Goal: Navigation & Orientation: Find specific page/section

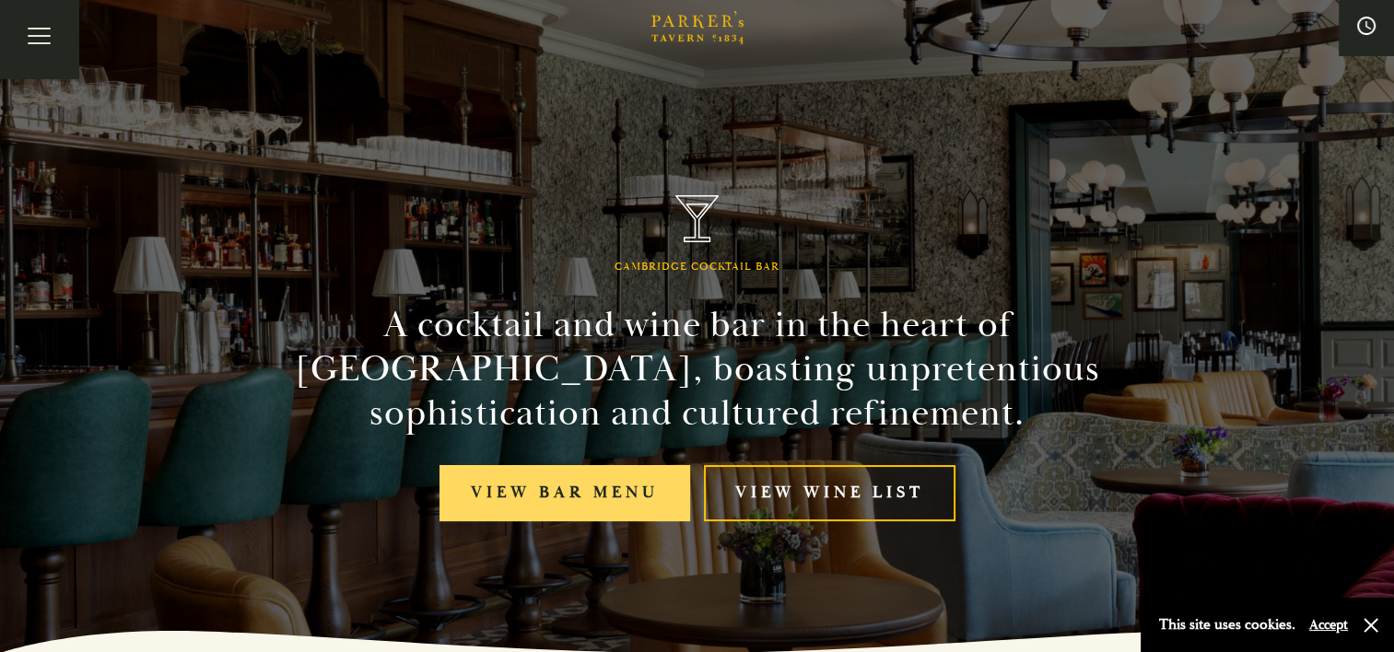
click at [545, 477] on link "View bar menu" at bounding box center [565, 493] width 251 height 56
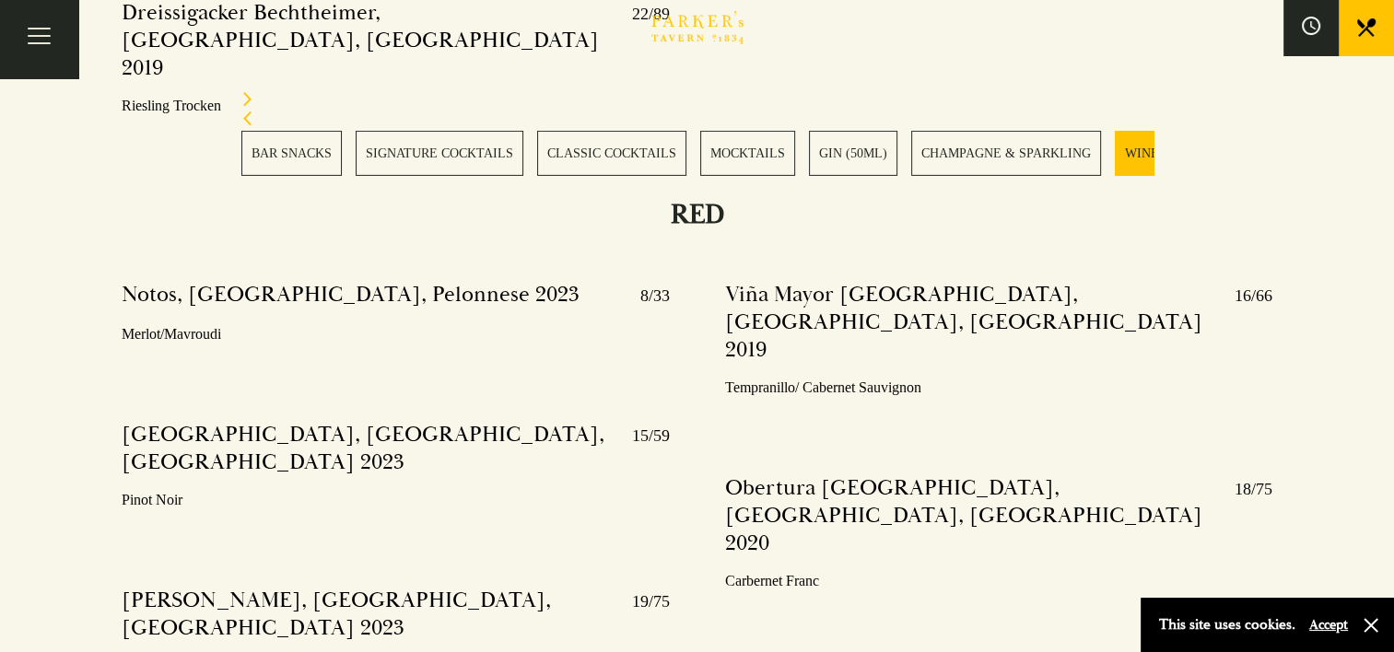
scroll to position [6102, 0]
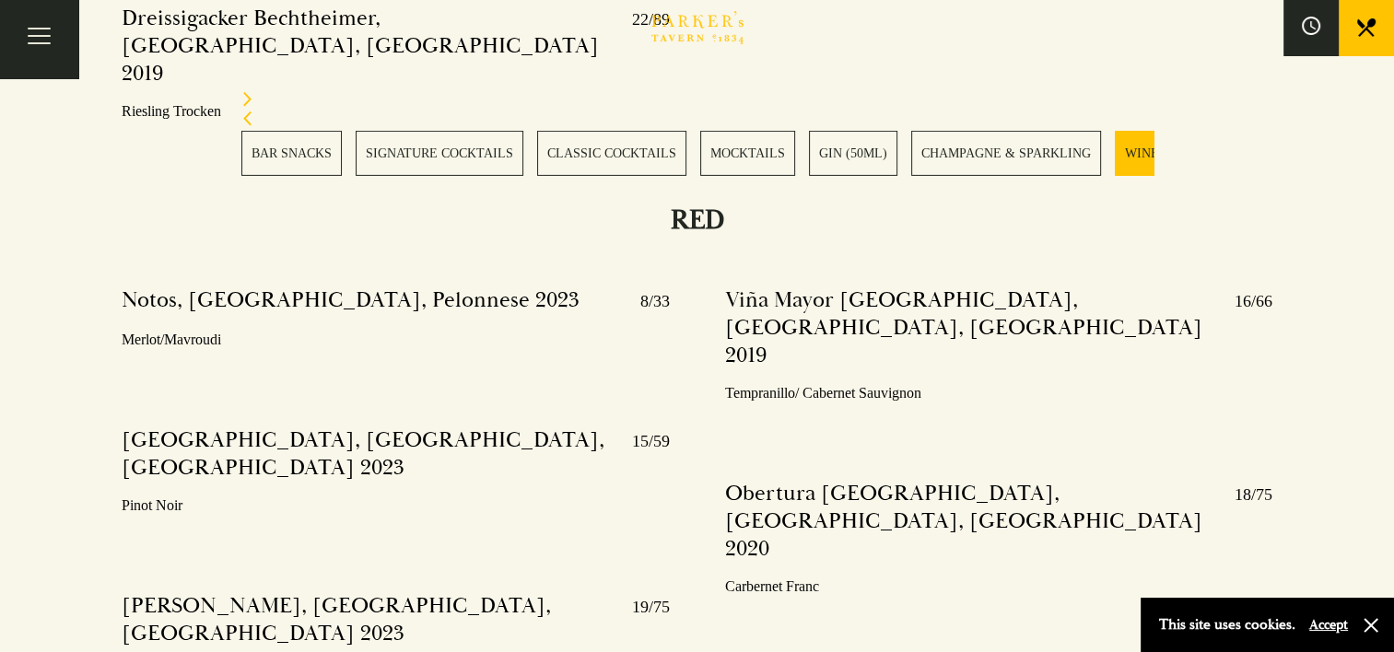
click at [285, 152] on link "BAR SNACKS" at bounding box center [291, 153] width 100 height 45
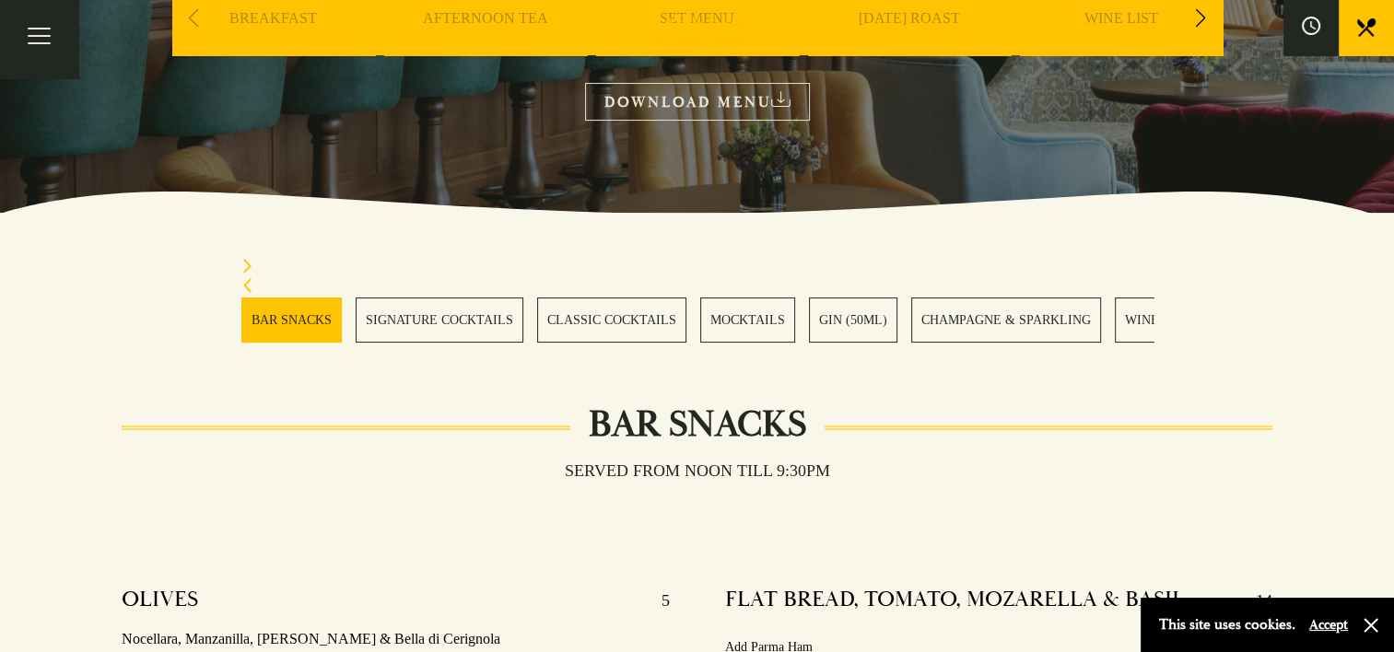
scroll to position [322, 0]
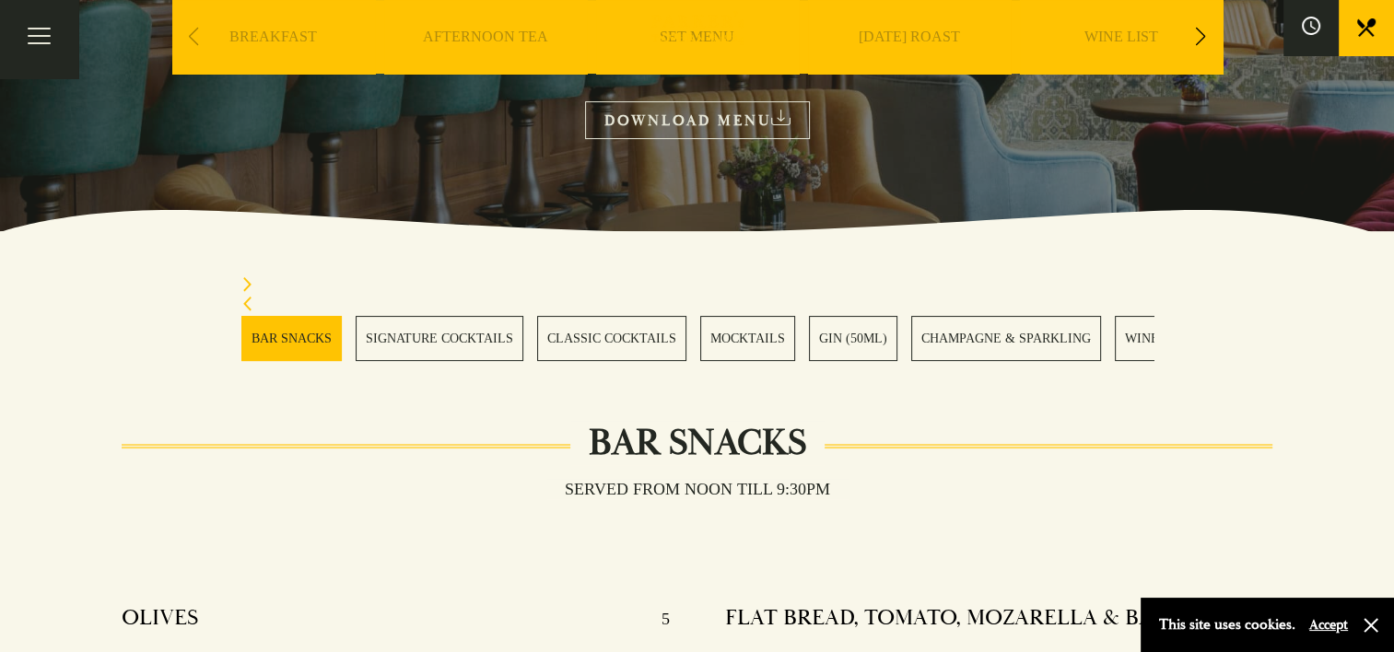
click at [925, 37] on link "[DATE] ROAST" at bounding box center [909, 65] width 101 height 74
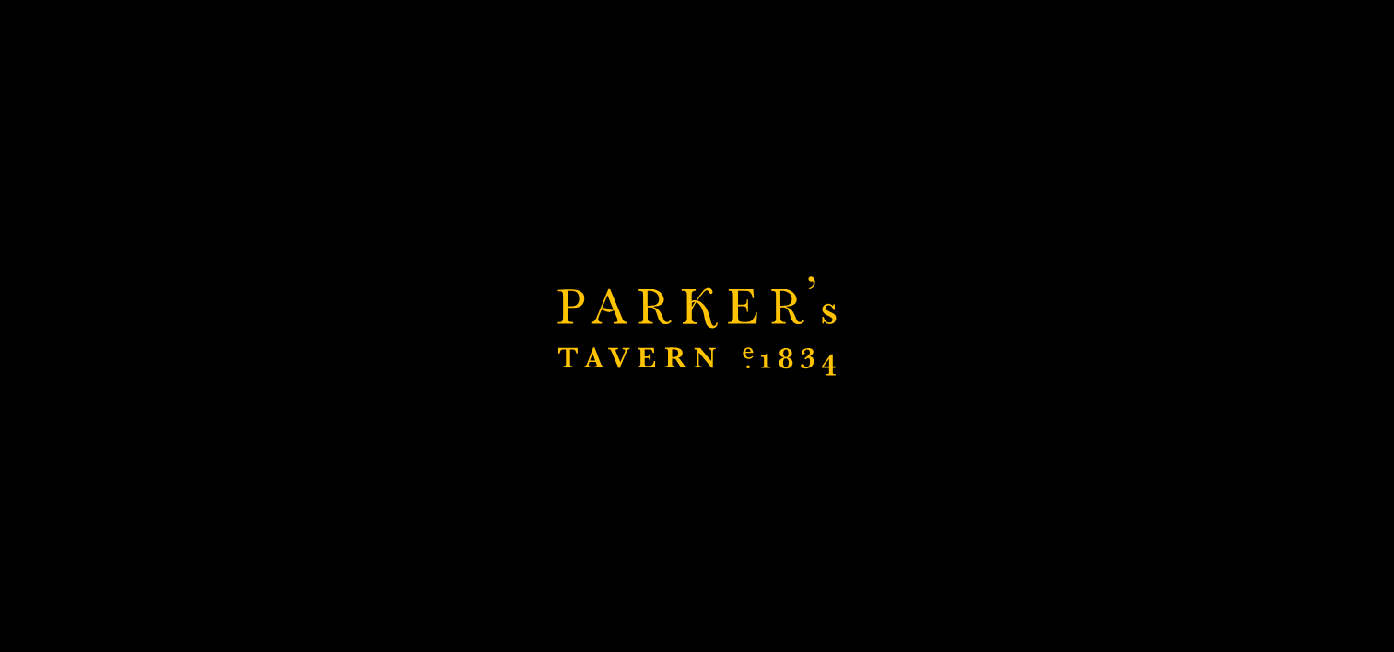
scroll to position [346, 0]
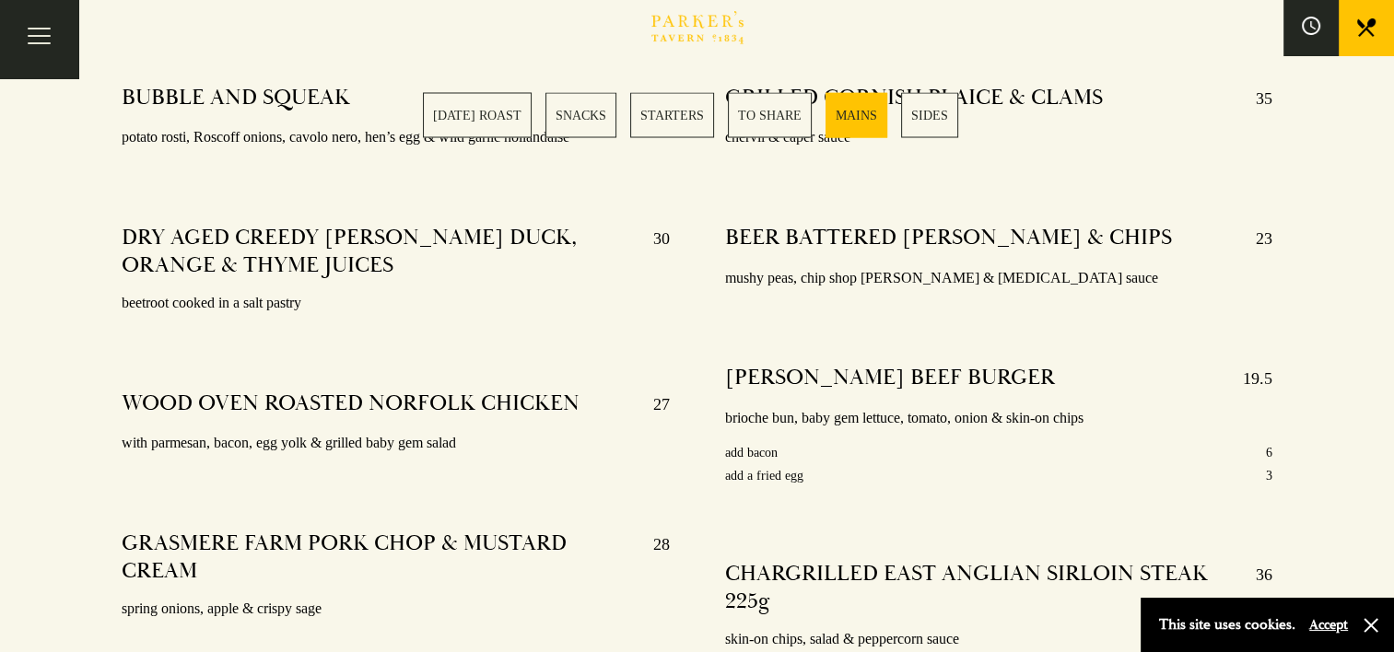
scroll to position [3385, 0]
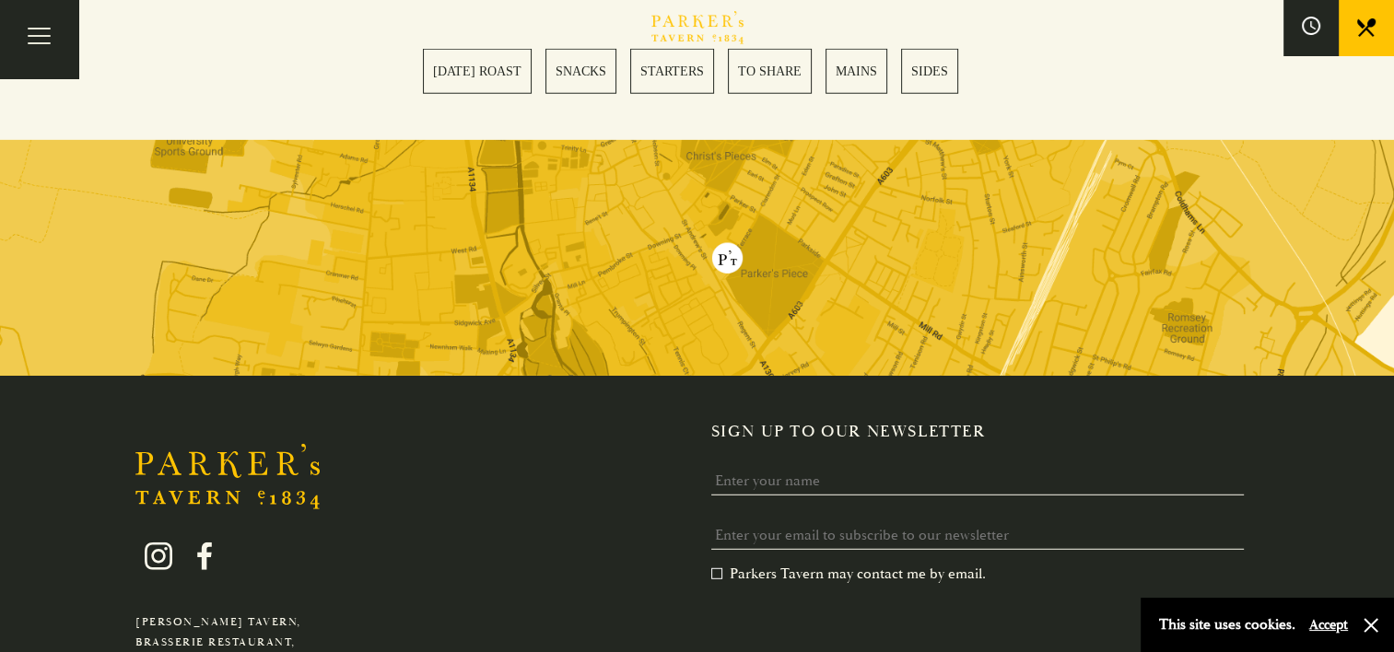
click at [88, 593] on div "[PERSON_NAME][GEOGRAPHIC_DATA], [GEOGRAPHIC_DATA], [GEOGRAPHIC_DATA][DATE] [EMA…" at bounding box center [698, 595] width 1290 height 347
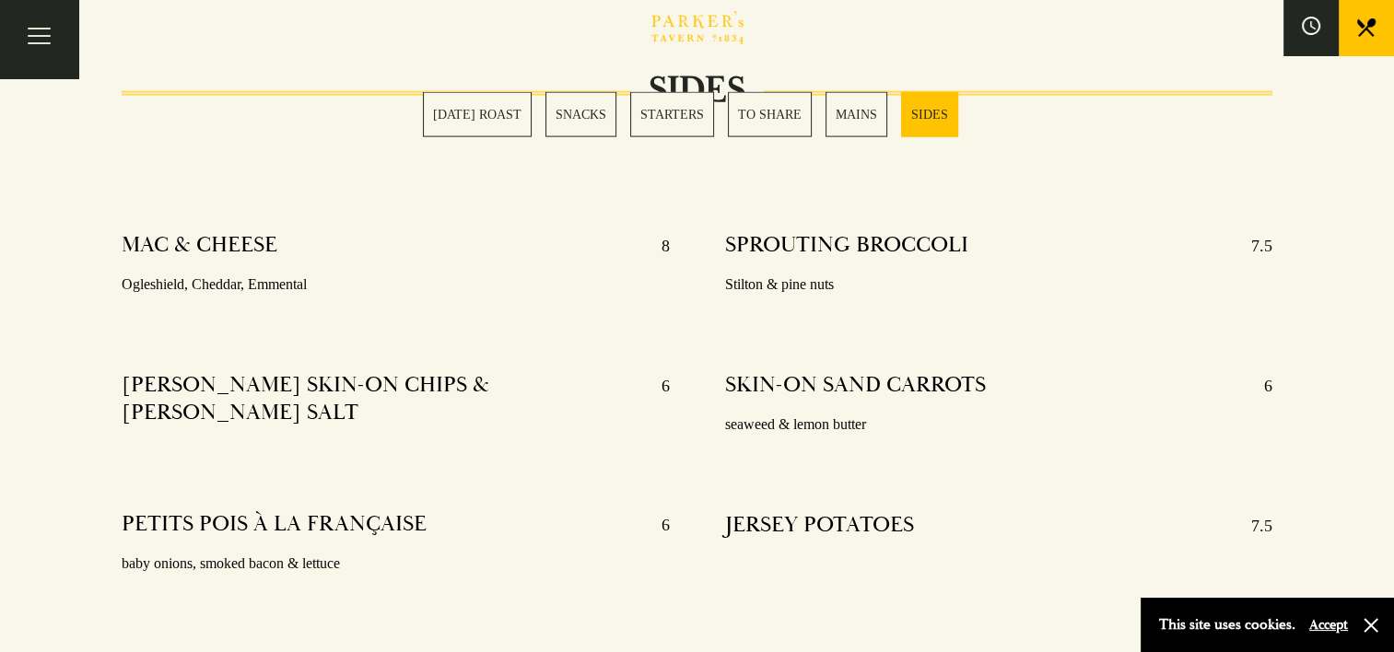
click at [494, 100] on link "SUNDAY ROAST" at bounding box center [477, 114] width 109 height 45
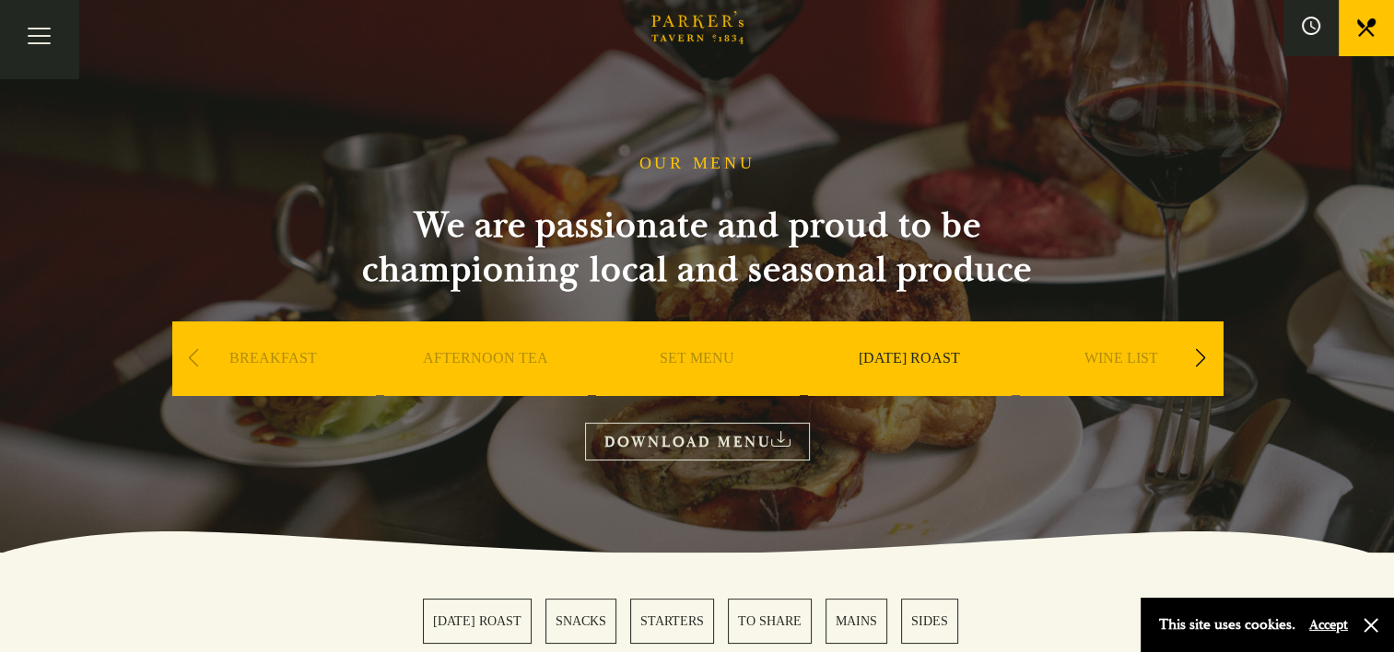
click at [698, 158] on h1 "OUR MENU" at bounding box center [697, 164] width 116 height 20
